Goal: Navigation & Orientation: Find specific page/section

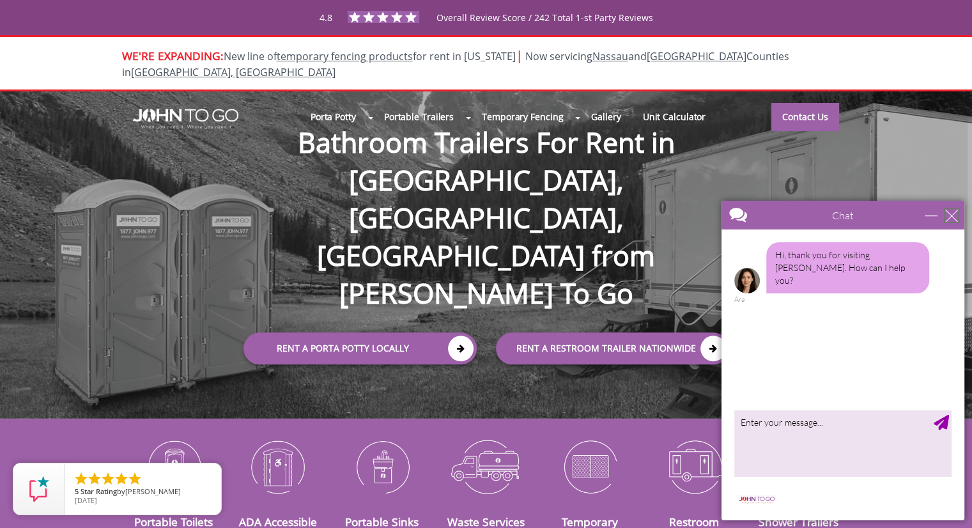
click at [951, 219] on div "close" at bounding box center [951, 215] width 13 height 13
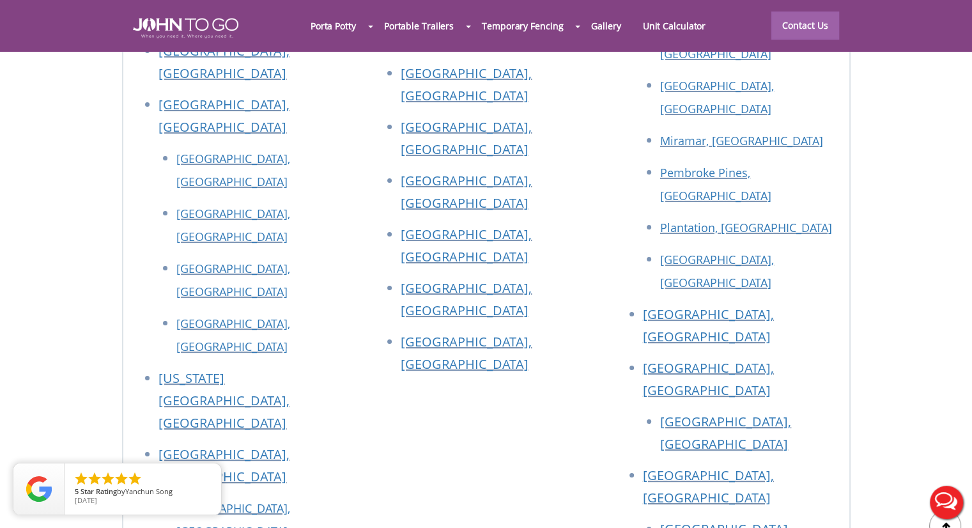
scroll to position [4868, 0]
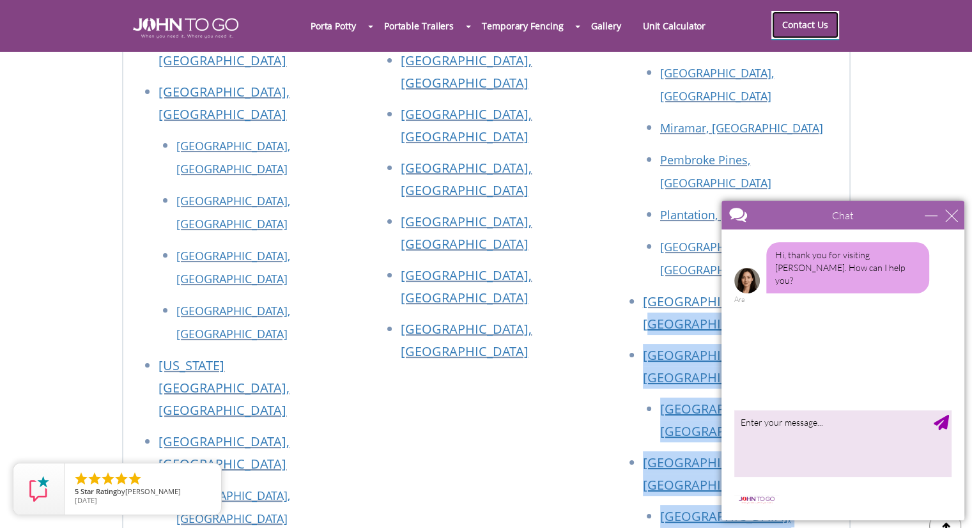
click at [793, 29] on link "Contact Us" at bounding box center [806, 25] width 68 height 28
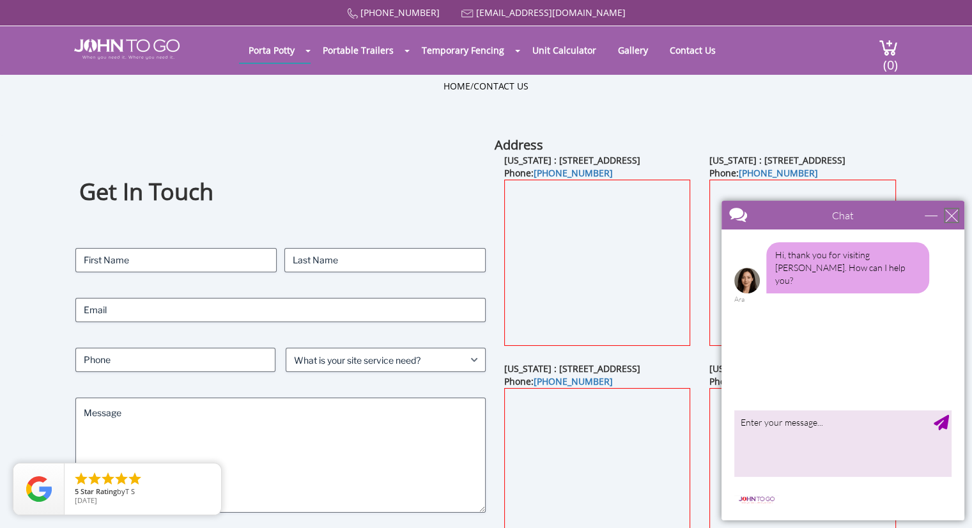
click at [951, 209] on div "close" at bounding box center [951, 215] width 13 height 13
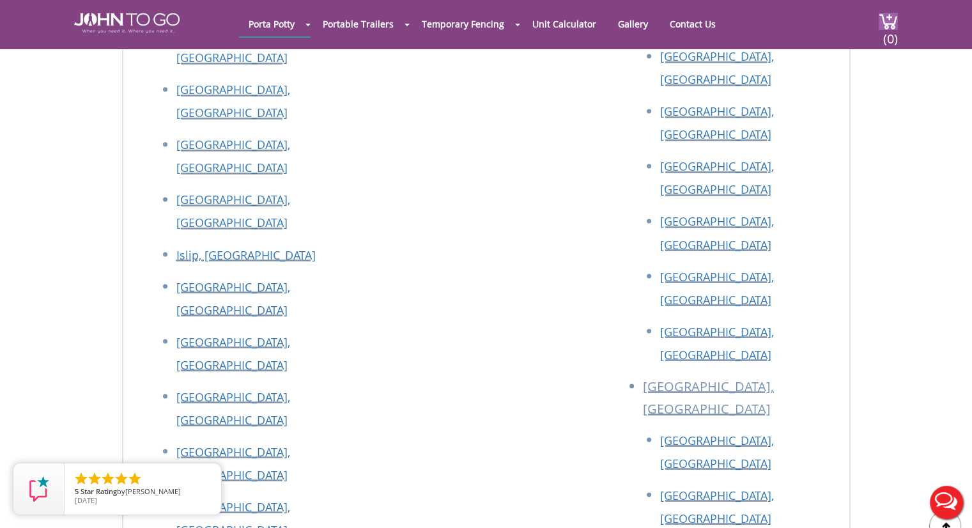
scroll to position [2207, 0]
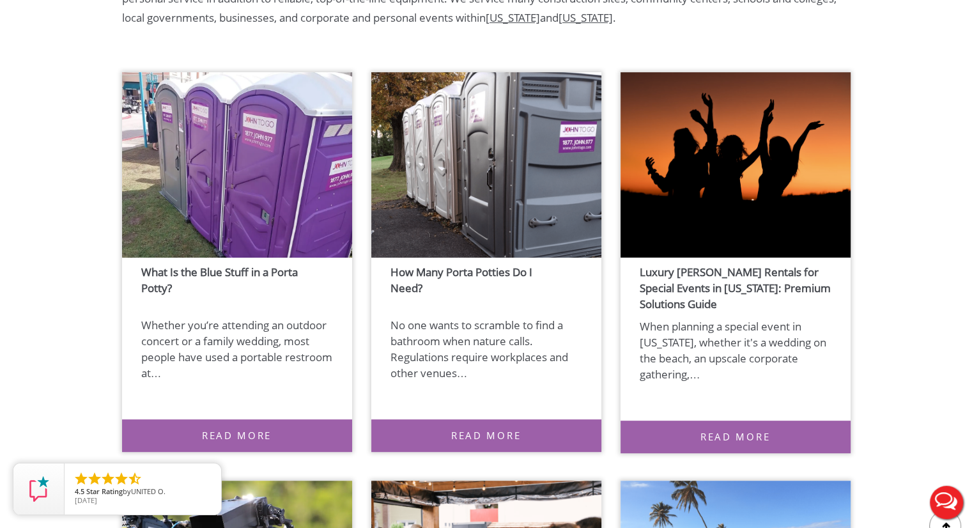
scroll to position [474, 0]
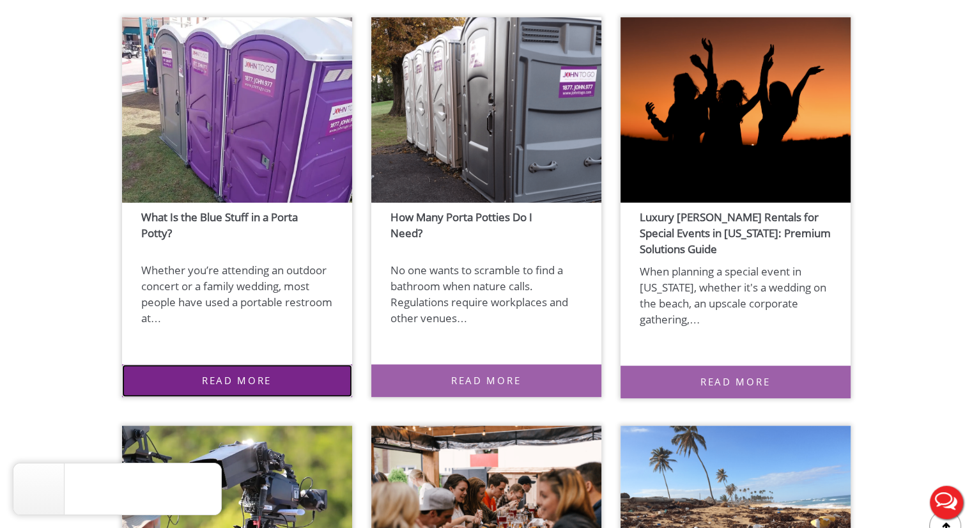
click at [258, 375] on link "Read More" at bounding box center [237, 380] width 230 height 33
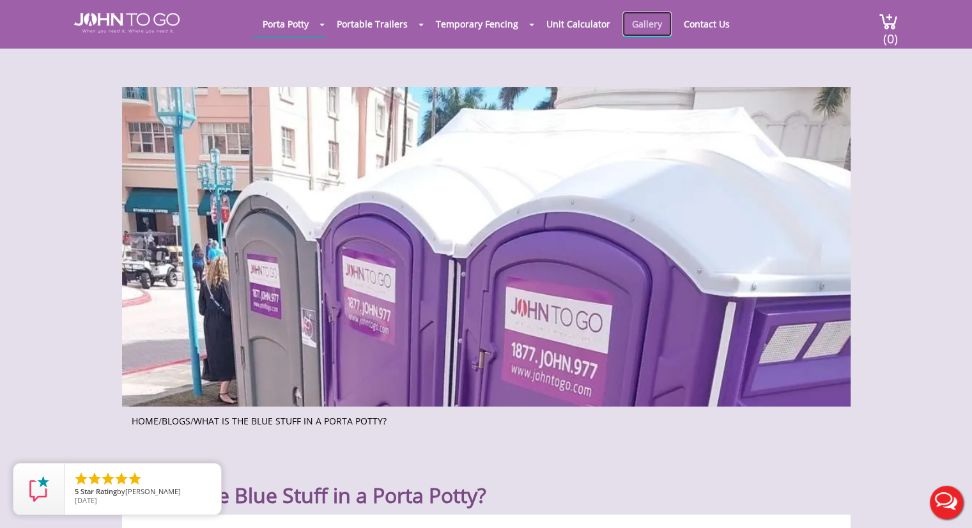
click at [639, 20] on link "Gallery" at bounding box center [647, 24] width 49 height 25
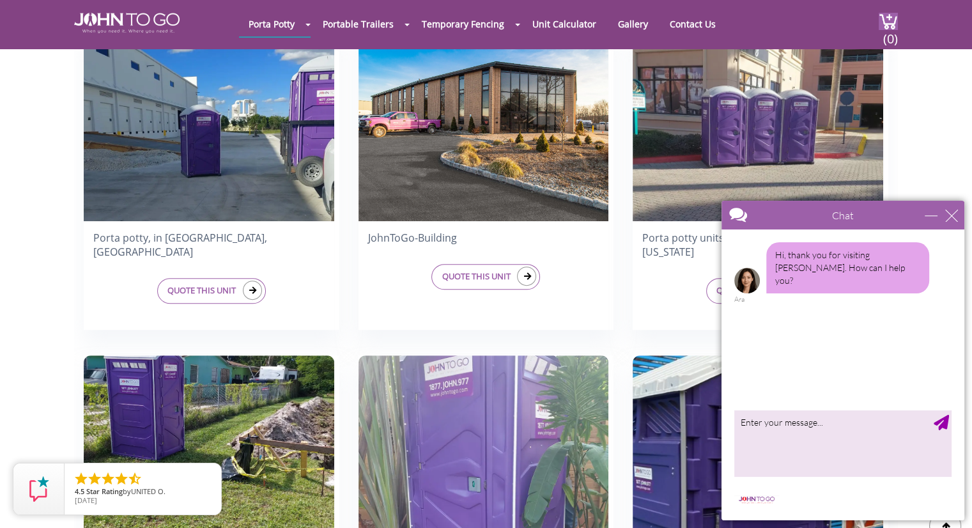
scroll to position [704, 0]
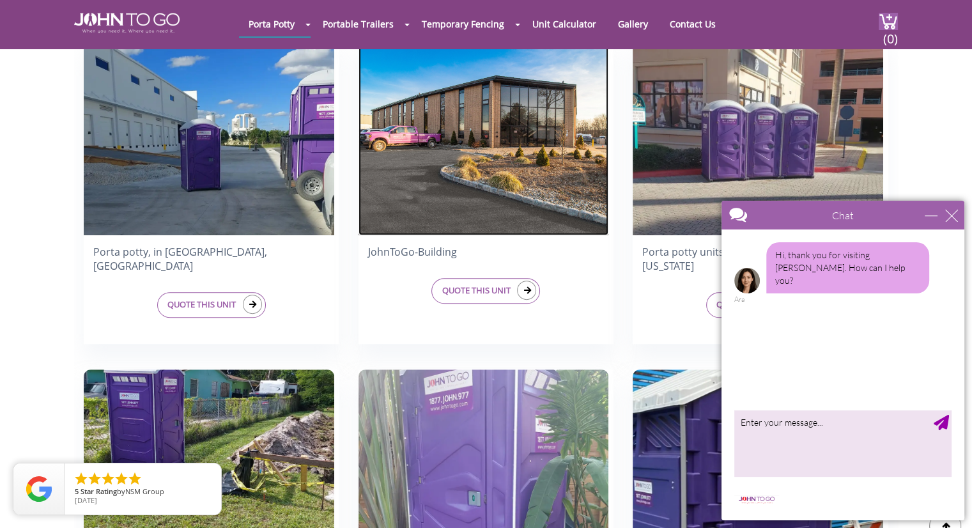
click at [520, 116] on img at bounding box center [484, 136] width 251 height 198
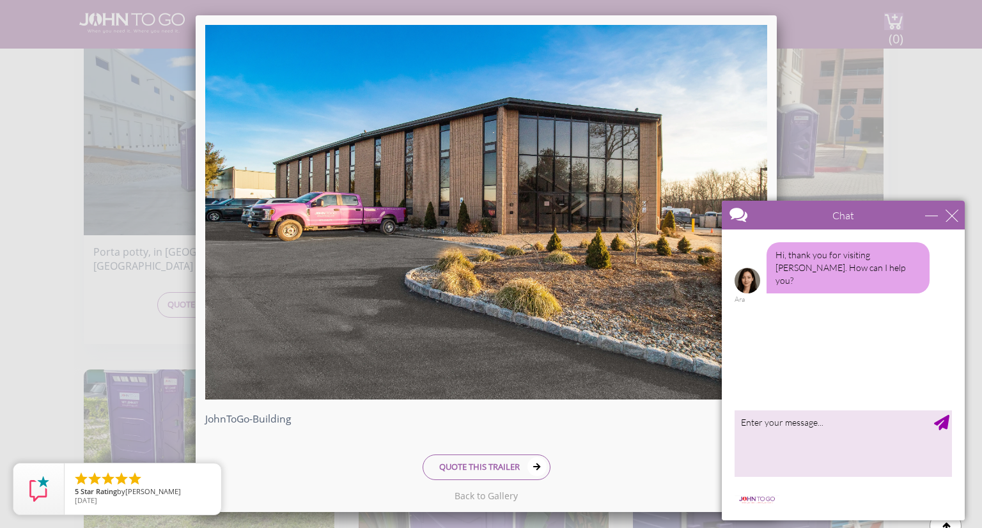
click at [127, 291] on div "JohnToGo-Building QUOTE THIS TRAILER" at bounding box center [491, 264] width 982 height 528
